Goal: Book appointment/travel/reservation

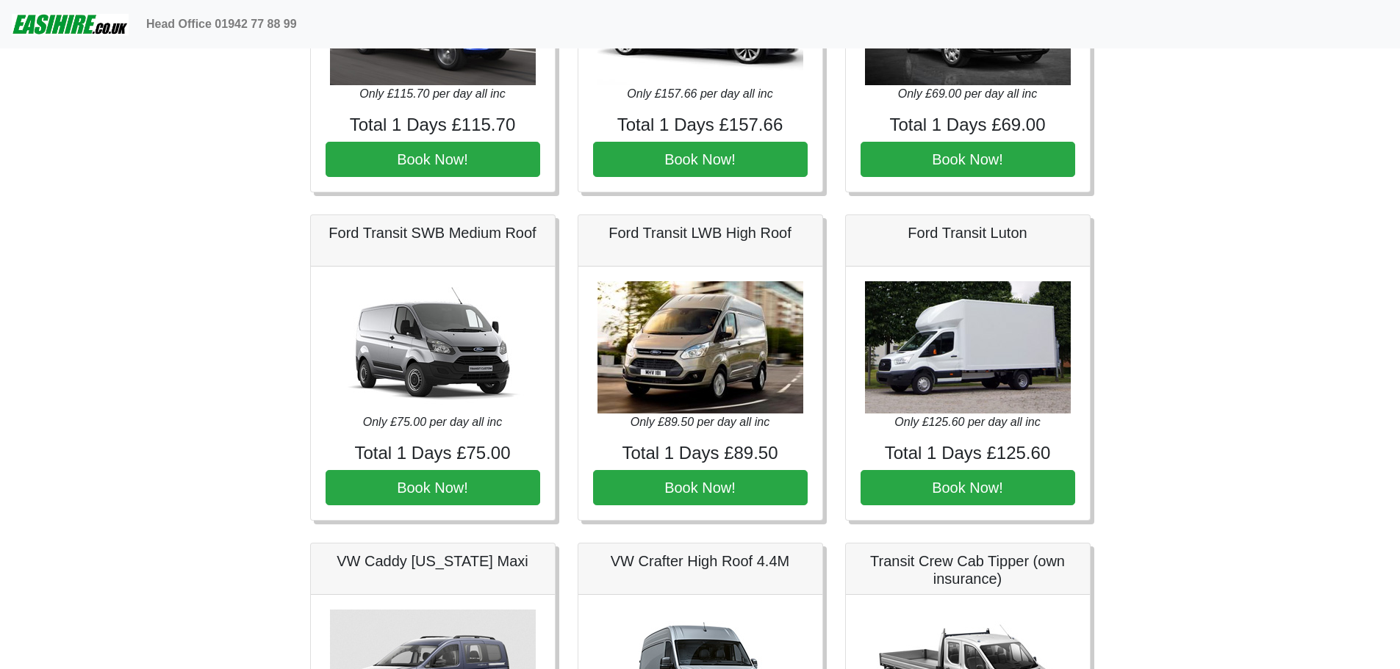
scroll to position [514, 0]
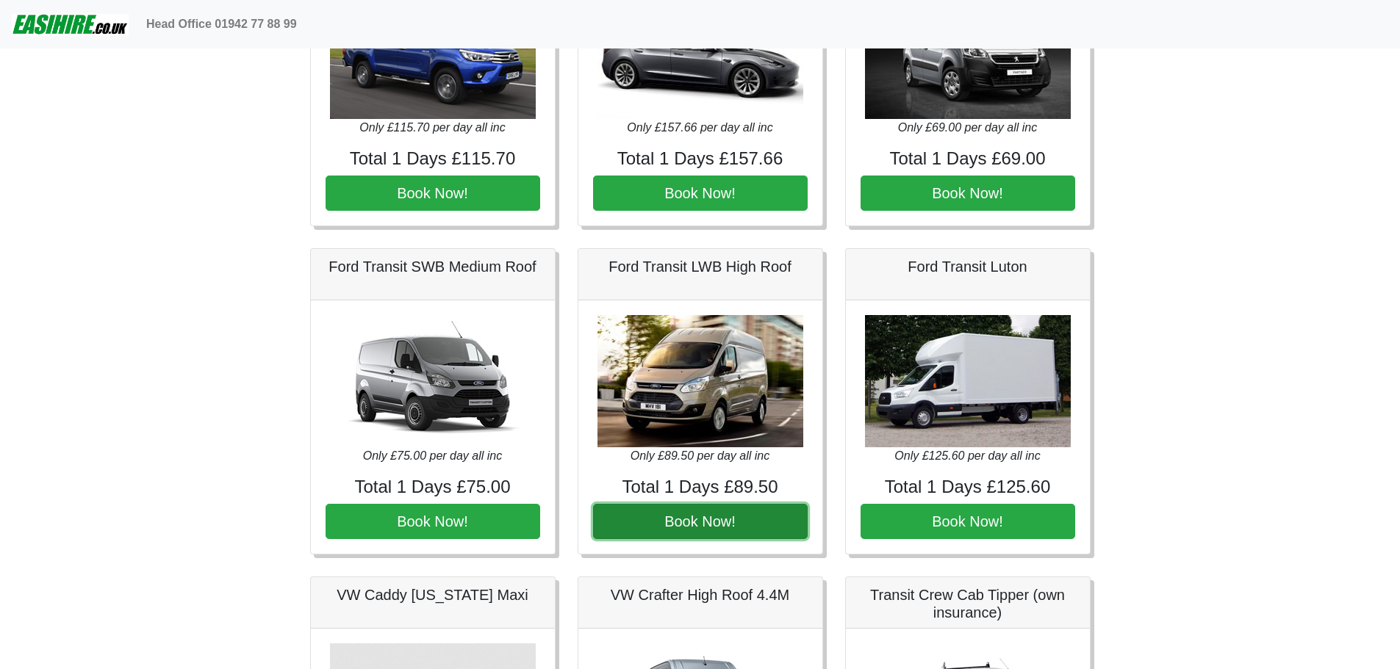
click at [724, 522] on button "Book Now!" at bounding box center [700, 521] width 215 height 35
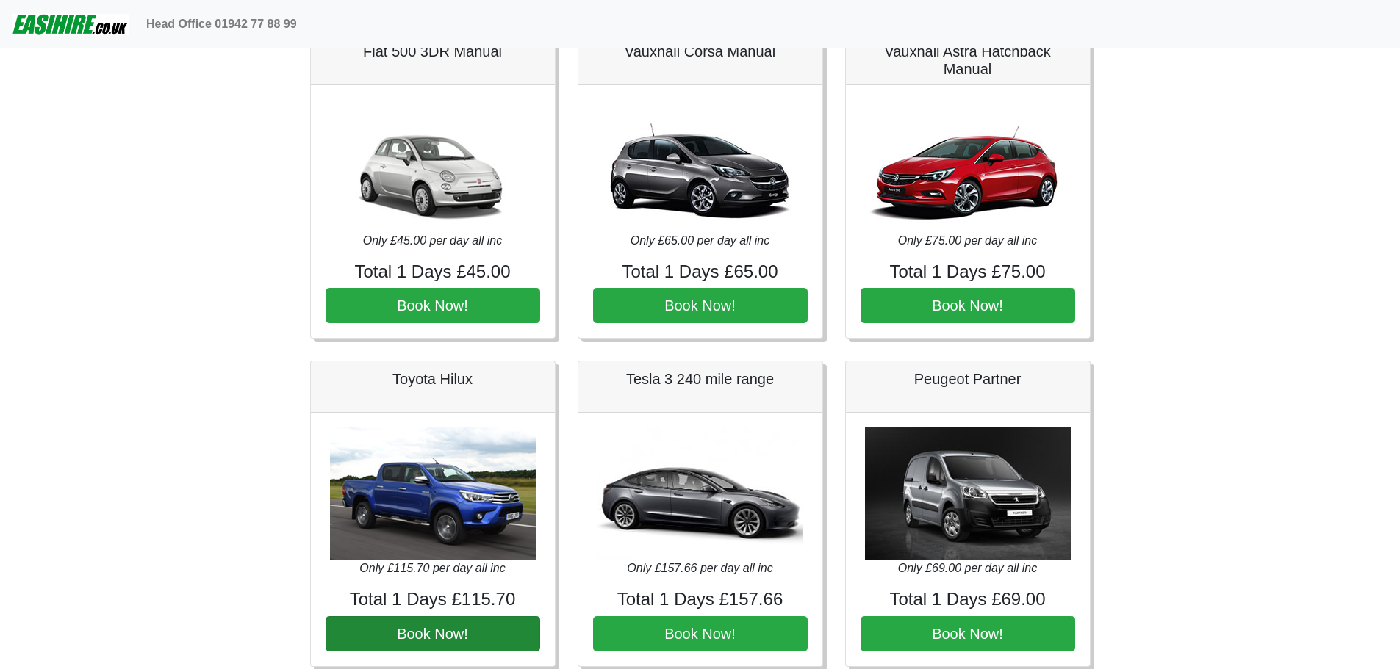
scroll to position [0, 0]
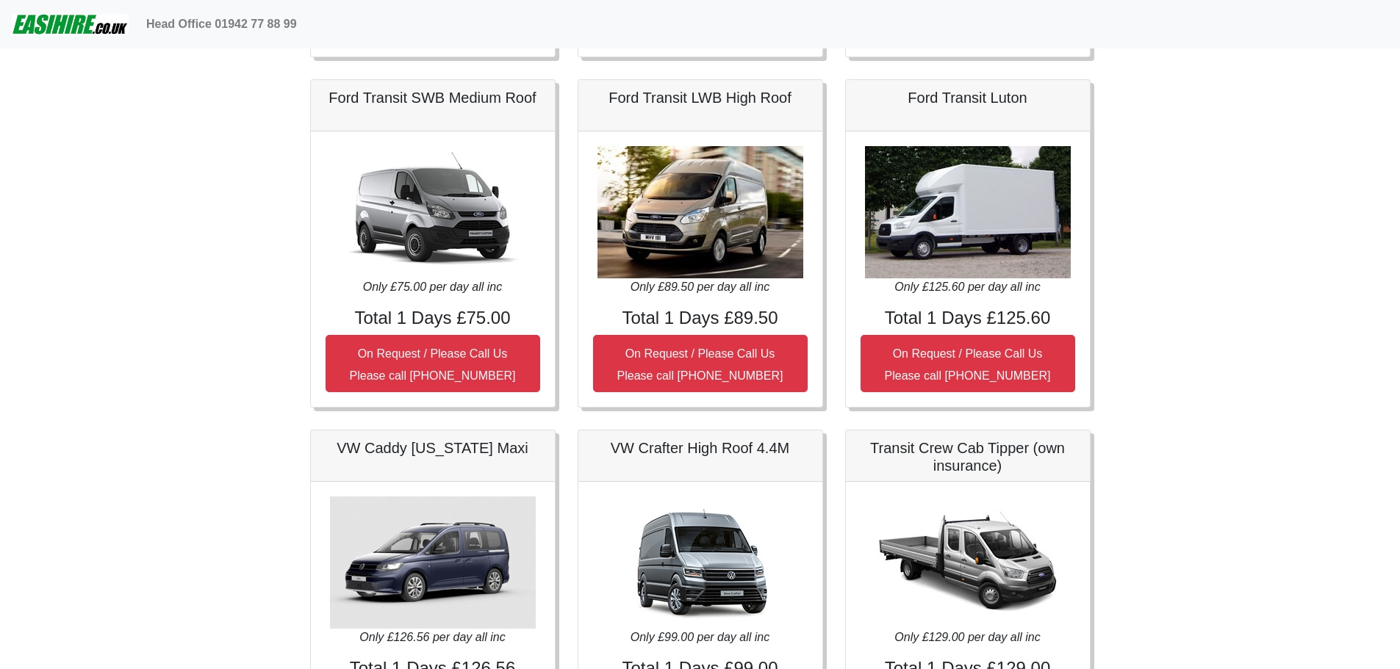
scroll to position [808, 0]
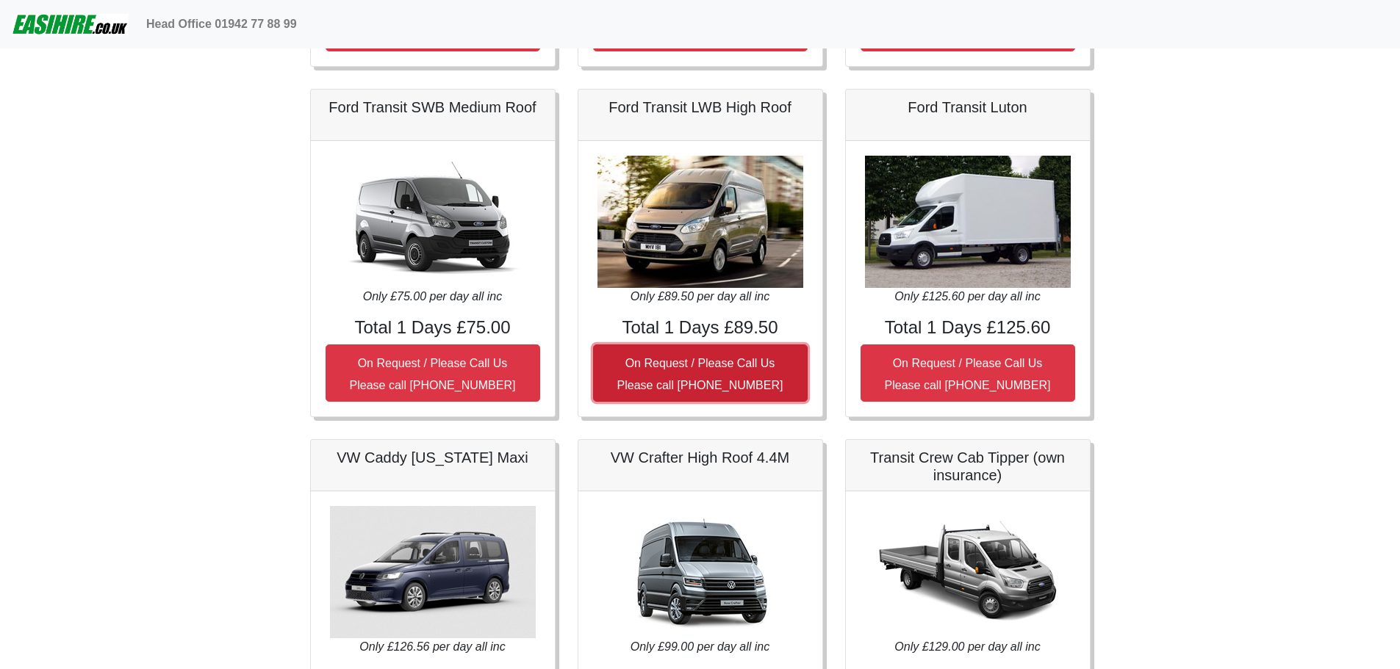
click at [728, 366] on small "On Request / Please Call Us Please call [PHONE_NUMBER]" at bounding box center [700, 374] width 166 height 35
click at [707, 360] on small "On Request / Please Call Us Please call [PHONE_NUMBER]" at bounding box center [700, 374] width 166 height 35
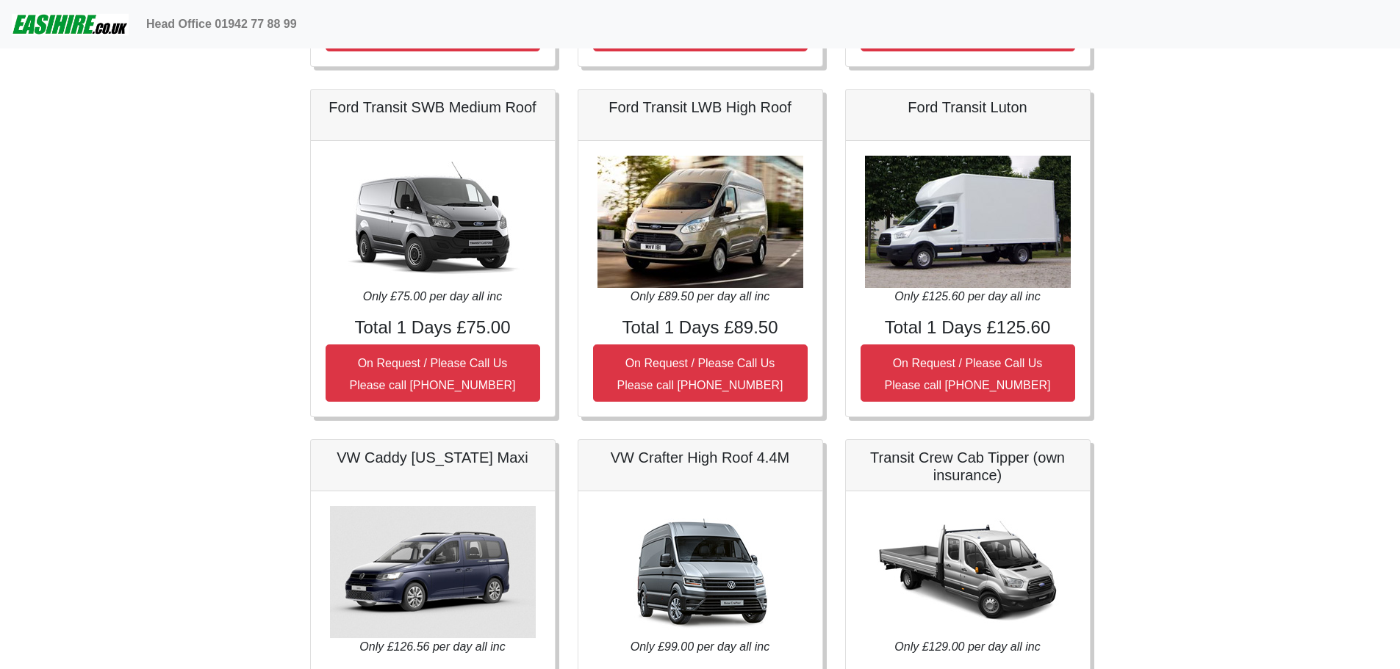
click at [715, 220] on img at bounding box center [700, 222] width 206 height 132
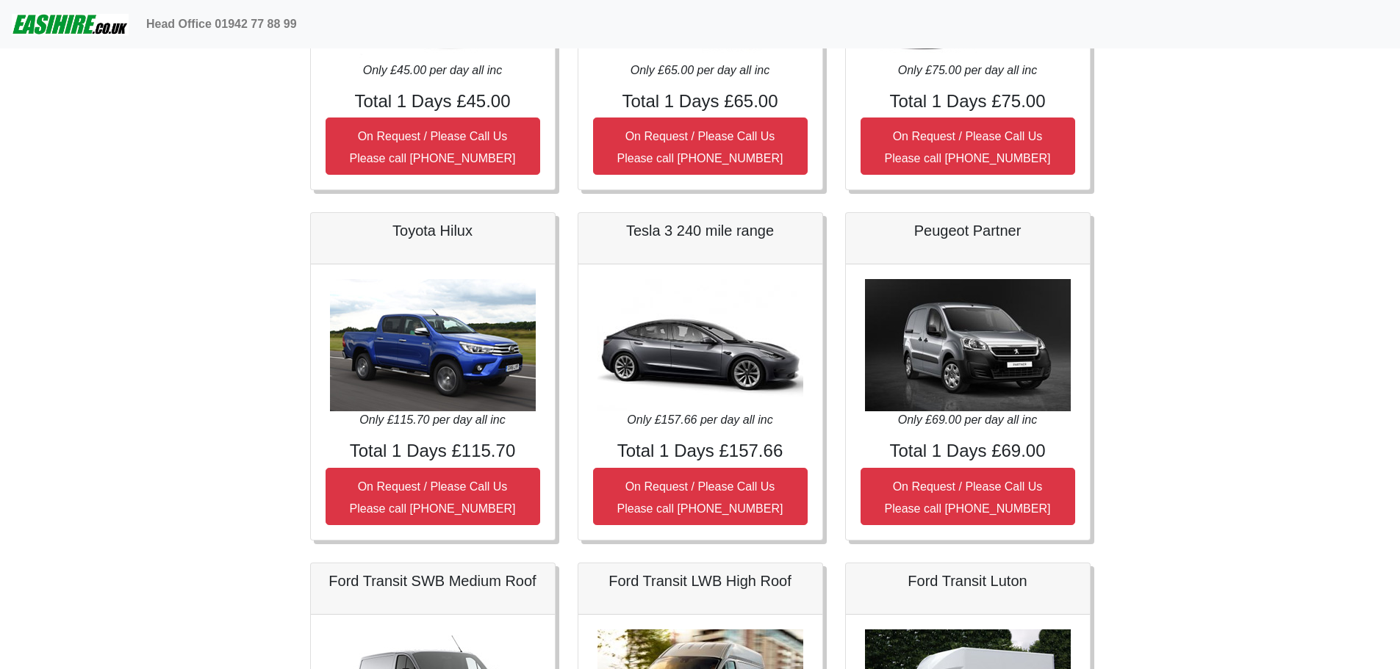
scroll to position [294, 0]
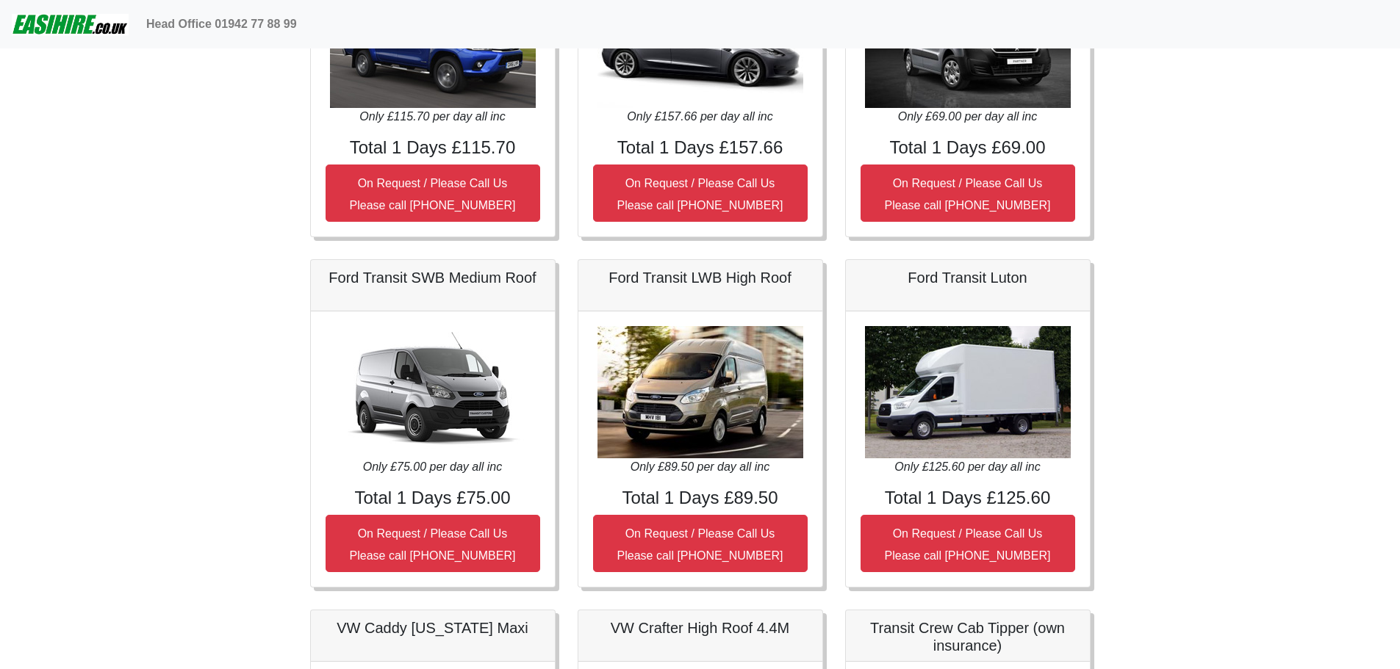
scroll to position [661, 0]
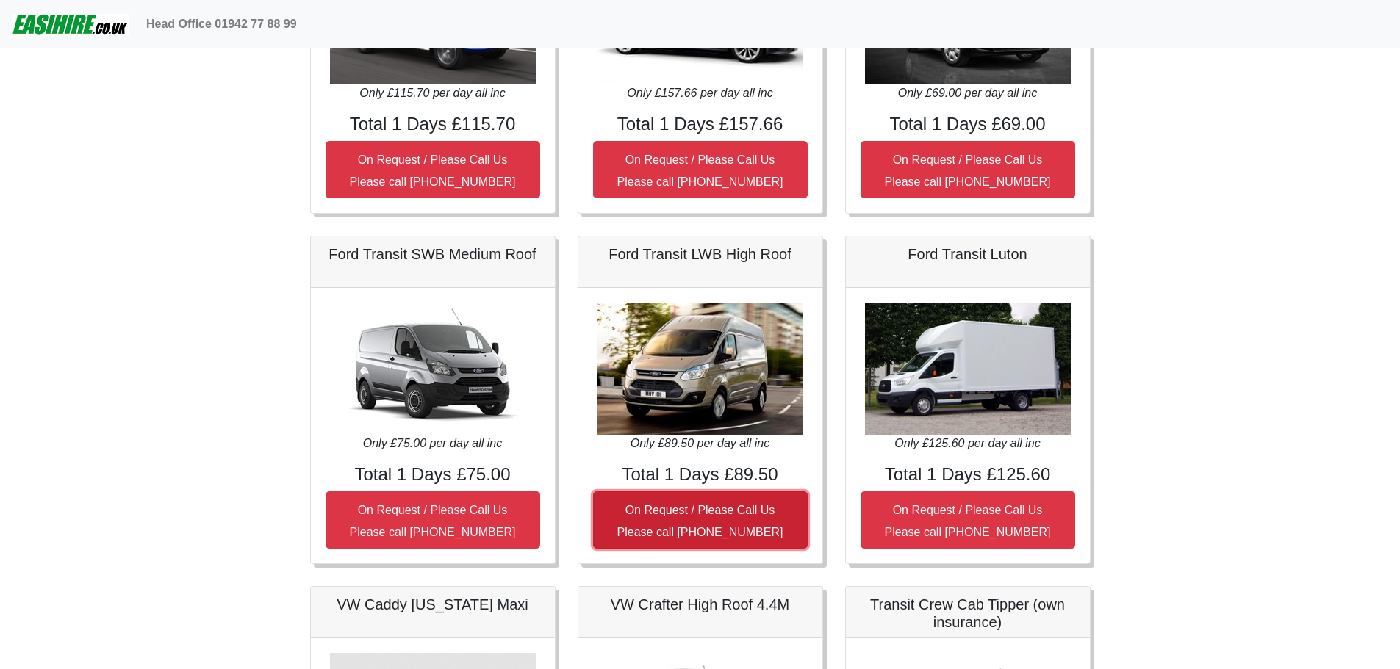
click at [733, 510] on small "On Request / Please Call Us Please call [PHONE_NUMBER]" at bounding box center [700, 521] width 166 height 35
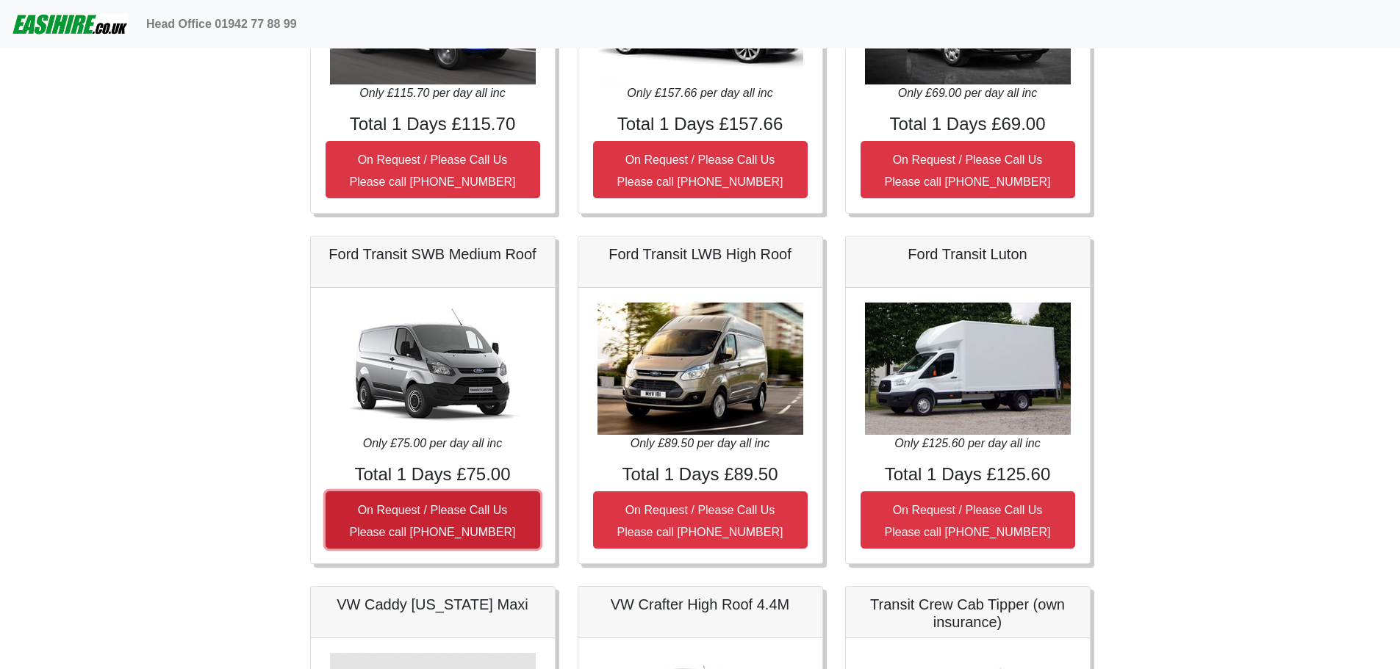
click at [438, 498] on button "On Request / Please Call Us Please call [PHONE_NUMBER]" at bounding box center [433, 520] width 215 height 57
